Goal: Information Seeking & Learning: Learn about a topic

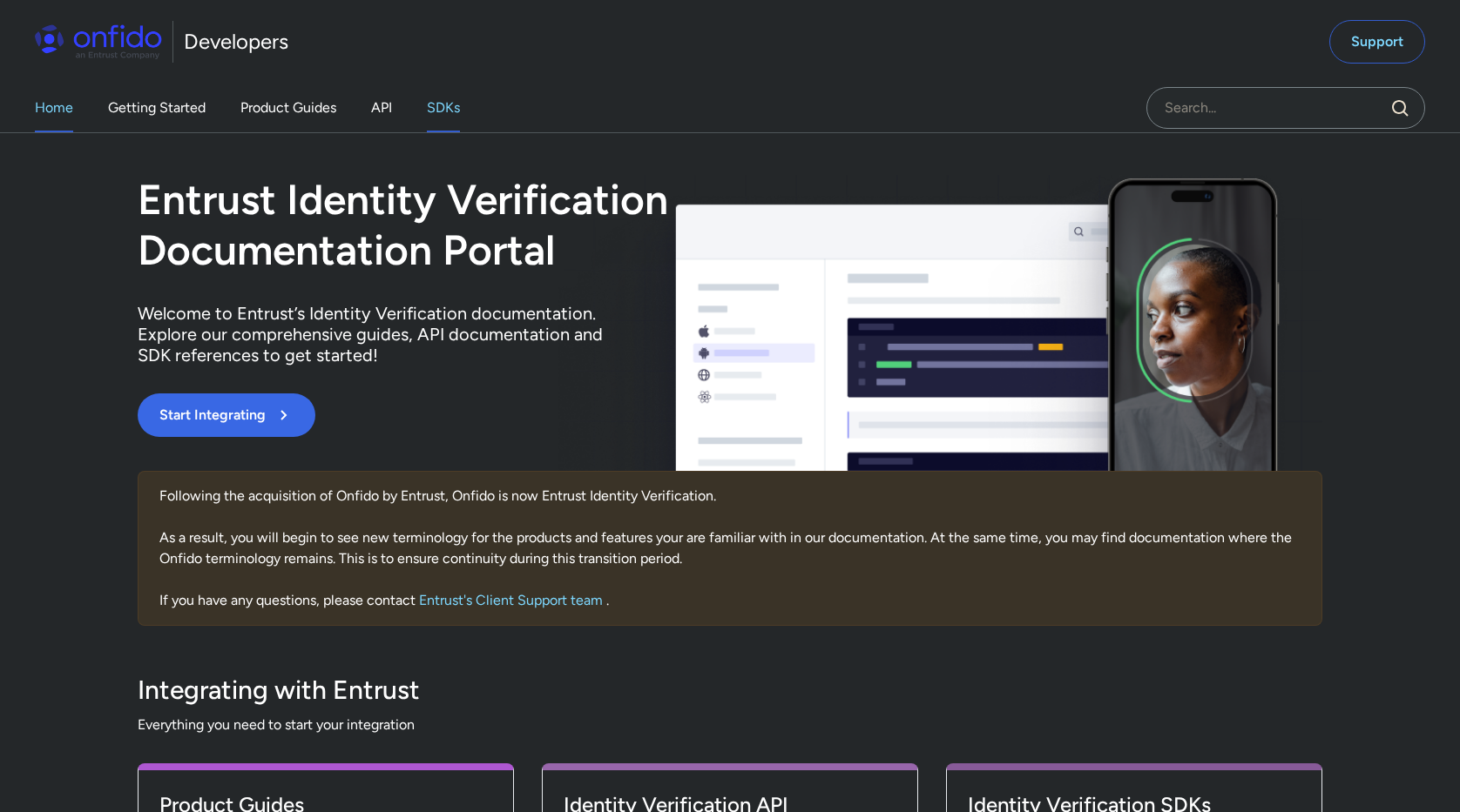
click at [449, 106] on link "SDKs" at bounding box center [444, 108] width 33 height 49
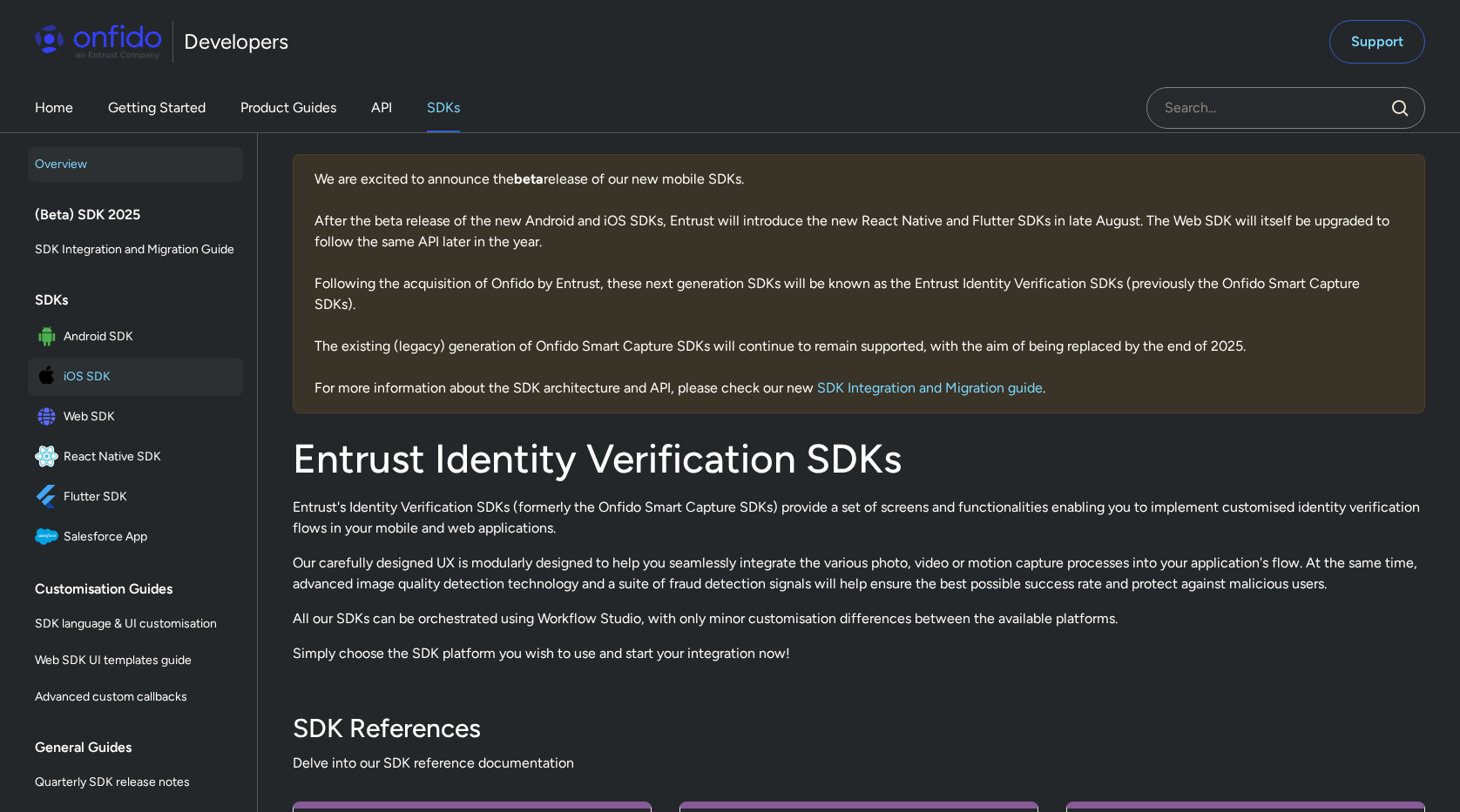
click at [93, 375] on span "iOS SDK" at bounding box center [150, 376] width 172 height 24
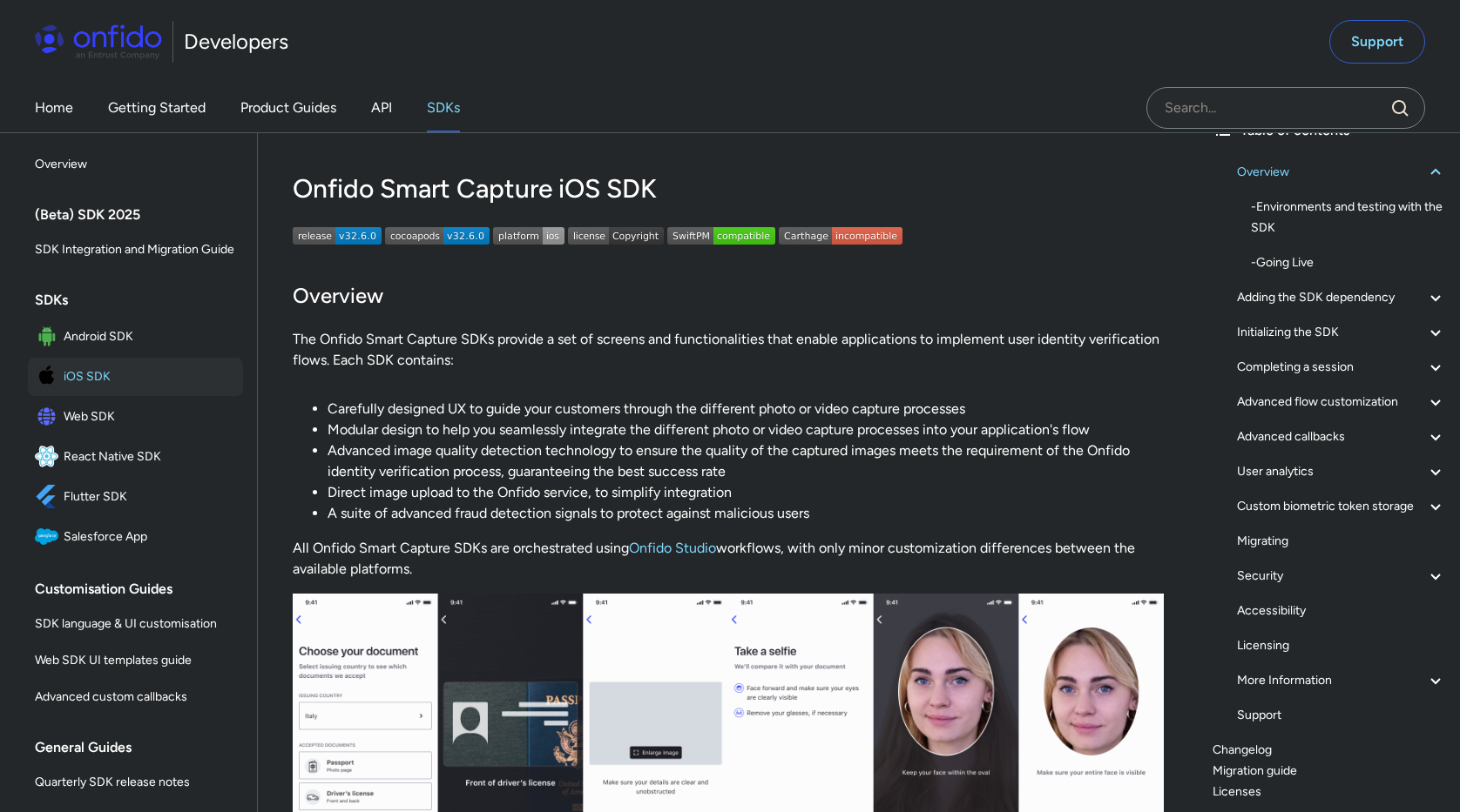
scroll to position [163, 0]
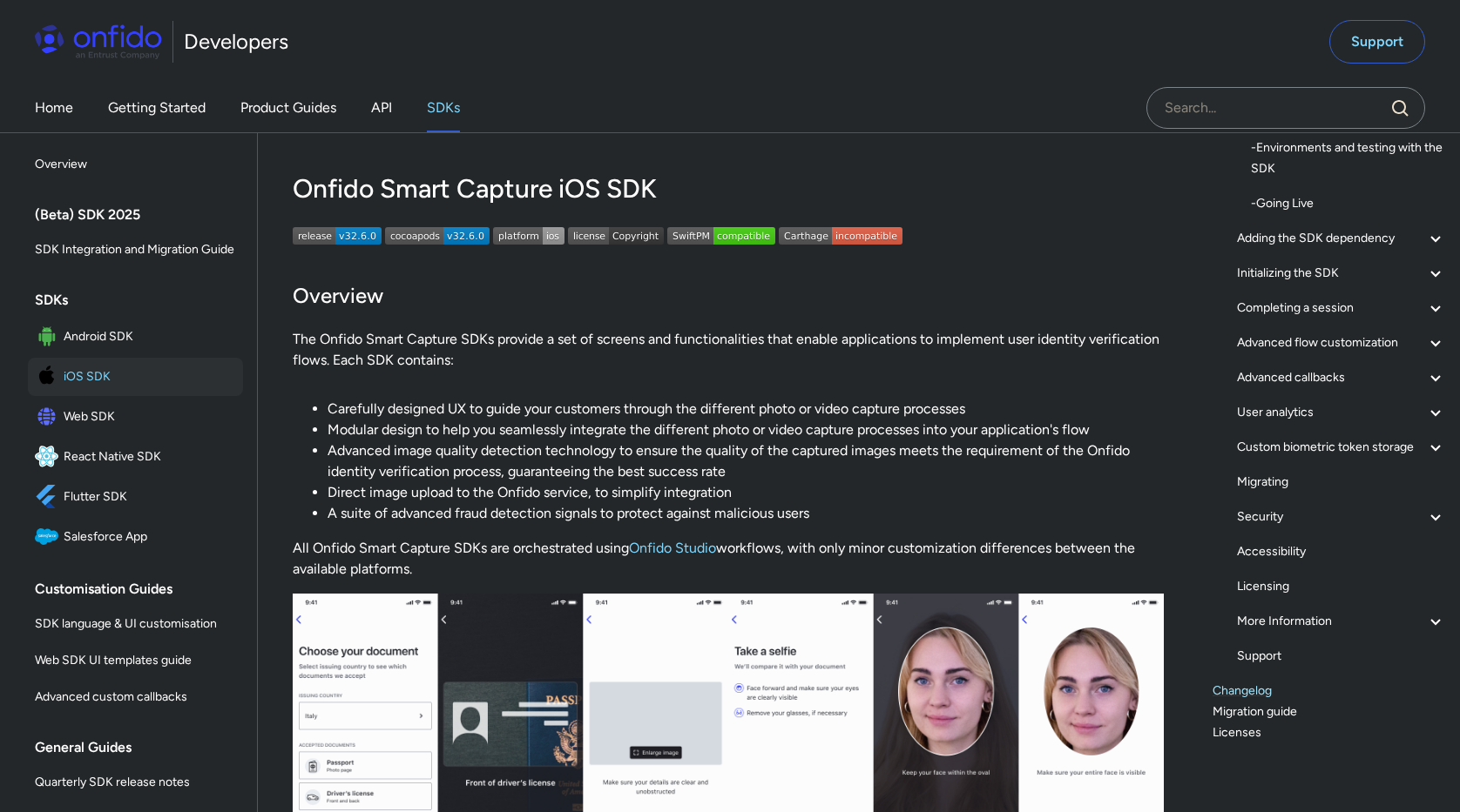
click at [1226, 695] on link "Changelog" at bounding box center [1329, 691] width 233 height 21
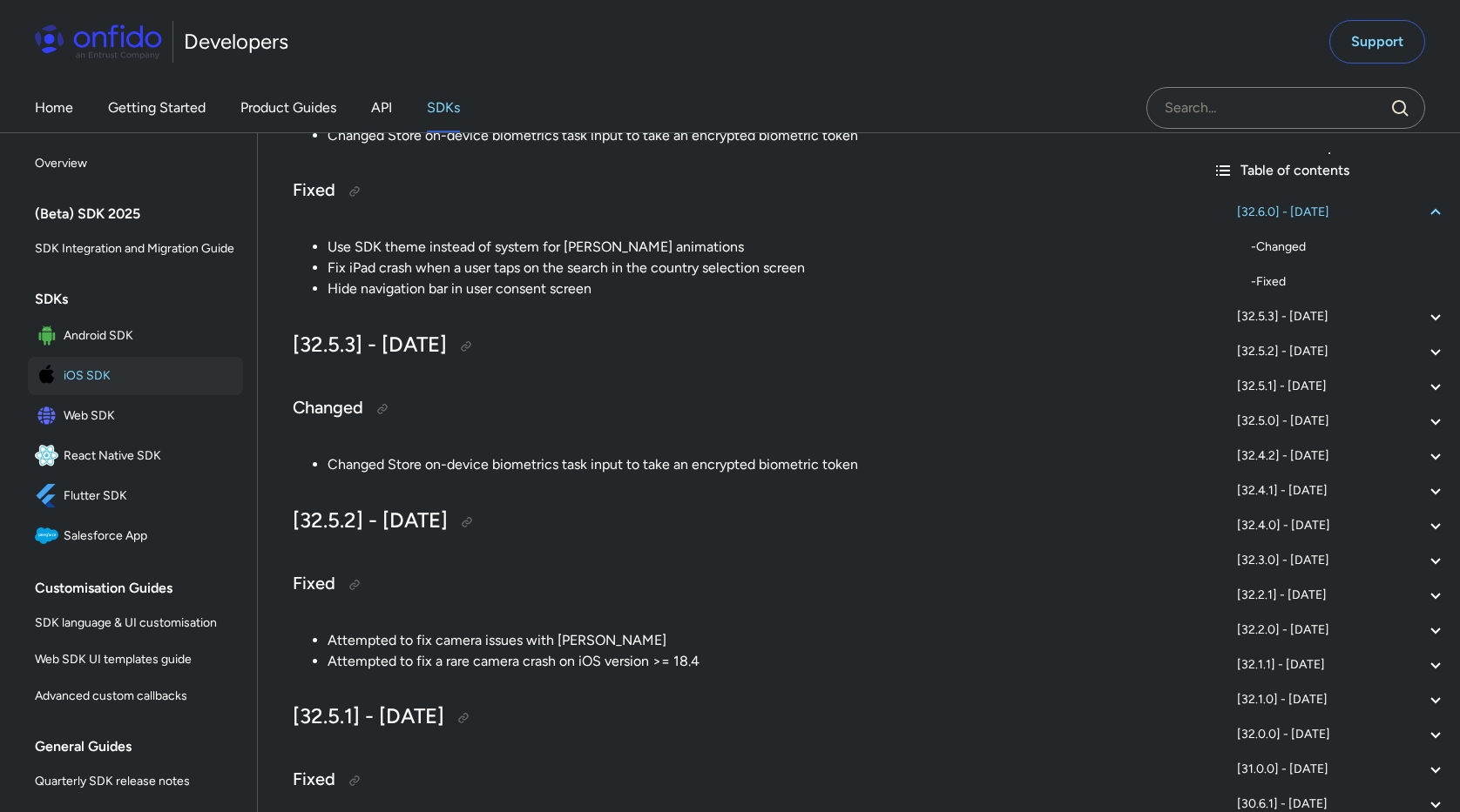
scroll to position [540, 0]
